Goal: Task Accomplishment & Management: Use online tool/utility

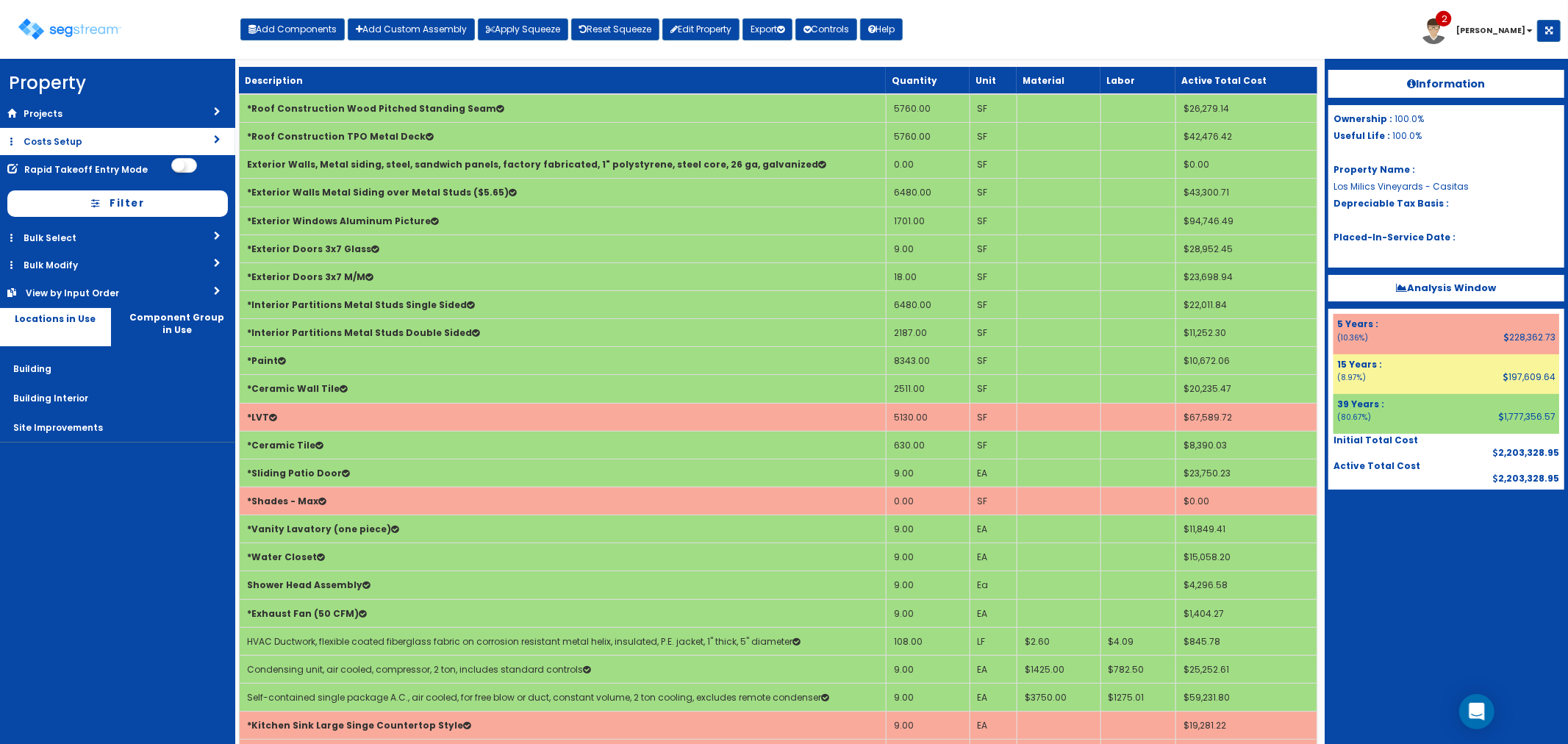
click at [71, 141] on link "Costs Setup" at bounding box center [117, 141] width 235 height 27
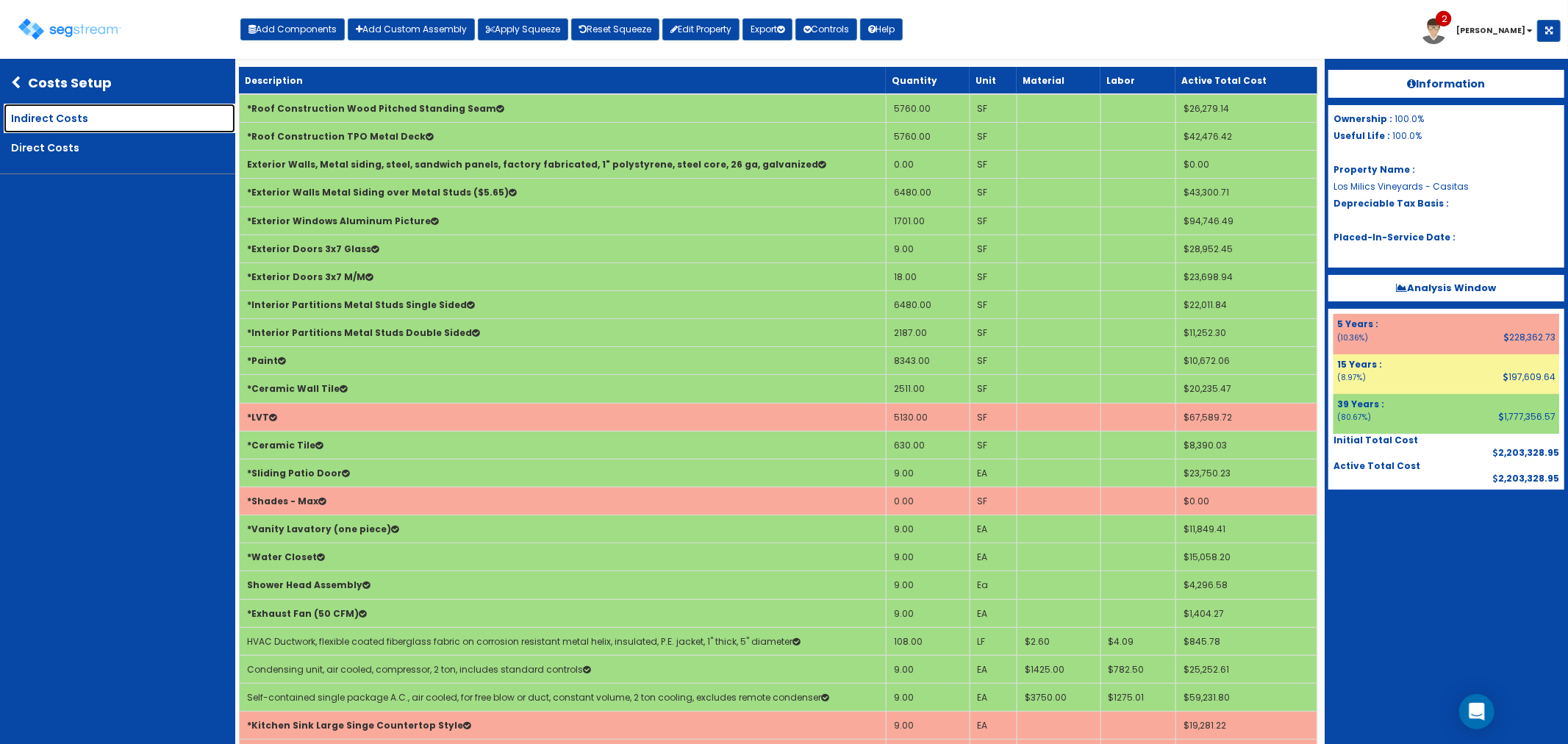
click at [45, 120] on link "Indirect Costs" at bounding box center [120, 119] width 232 height 30
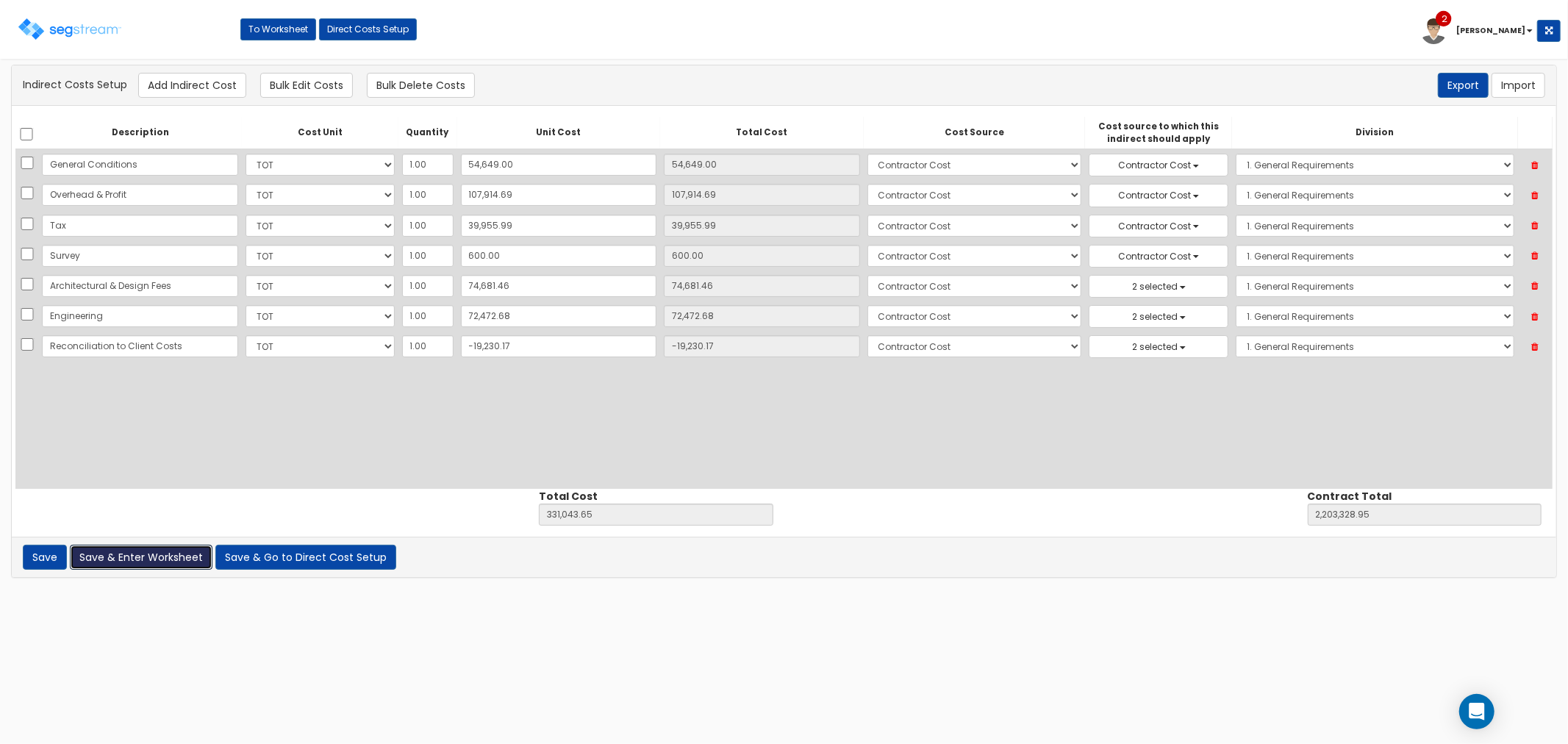
click at [169, 562] on button "Save & Enter Worksheet" at bounding box center [141, 557] width 143 height 25
